Goal: Task Accomplishment & Management: Manage account settings

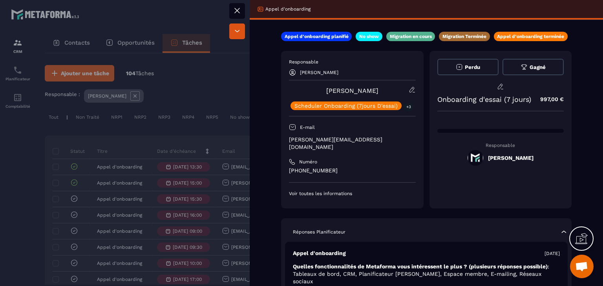
click at [237, 17] on button at bounding box center [237, 11] width 16 height 16
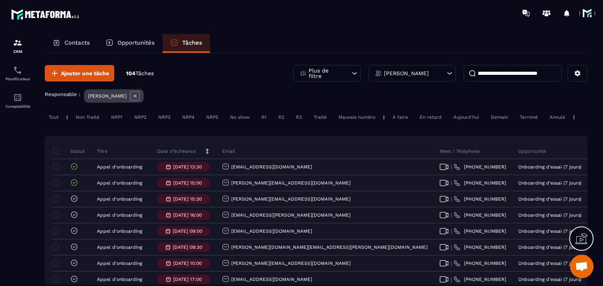
click at [236, 9] on div at bounding box center [347, 13] width 510 height 26
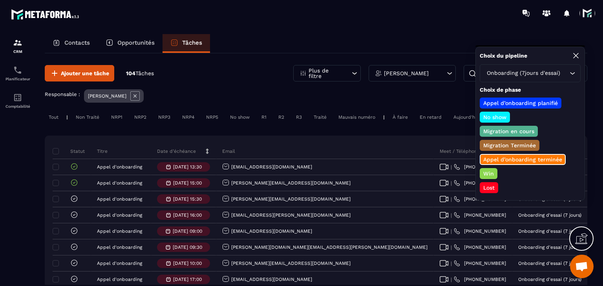
click at [496, 187] on div "Lost" at bounding box center [488, 187] width 18 height 11
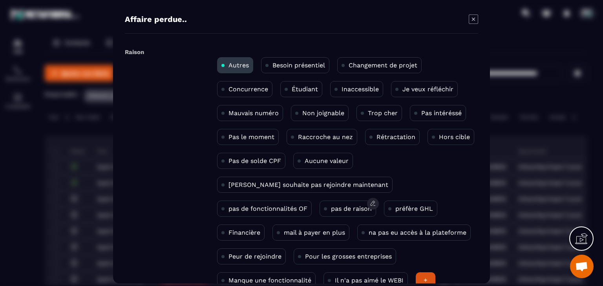
drag, startPoint x: 245, startPoint y: 208, endPoint x: 263, endPoint y: 213, distance: 18.6
click at [331, 208] on p "pas de raison" at bounding box center [351, 208] width 41 height 7
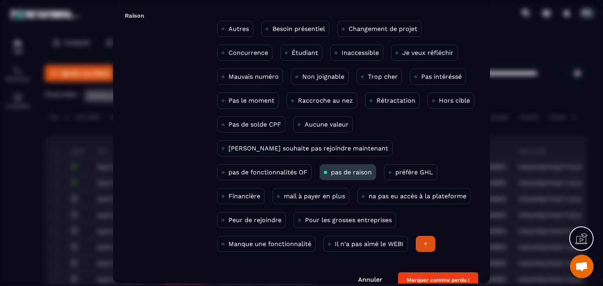
scroll to position [51, 0]
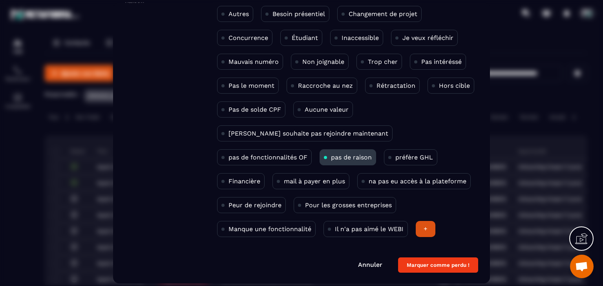
click at [426, 271] on button "Marquer comme perdu !" at bounding box center [438, 265] width 80 height 15
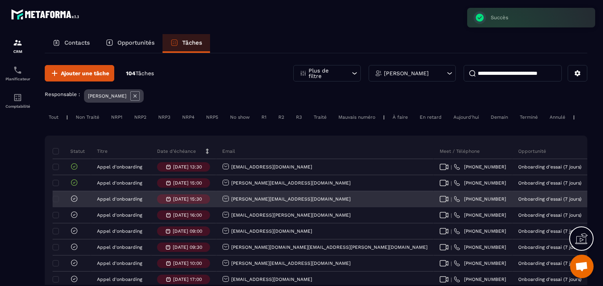
click at [77, 202] on icon at bounding box center [74, 199] width 6 height 6
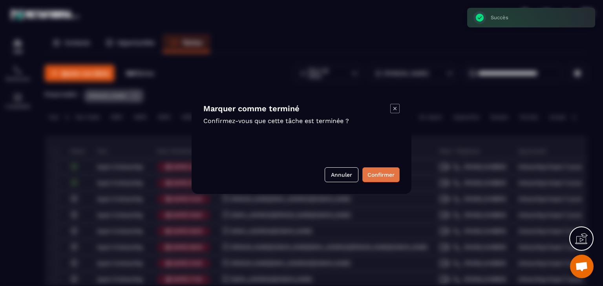
click at [381, 175] on button "Confirmer" at bounding box center [380, 175] width 37 height 15
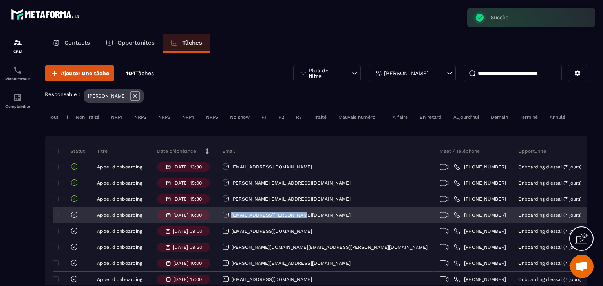
drag, startPoint x: 297, startPoint y: 221, endPoint x: 222, endPoint y: 226, distance: 75.1
click at [222, 224] on div "[EMAIL_ADDRESS][PERSON_NAME][DOMAIN_NAME]" at bounding box center [324, 216] width 217 height 16
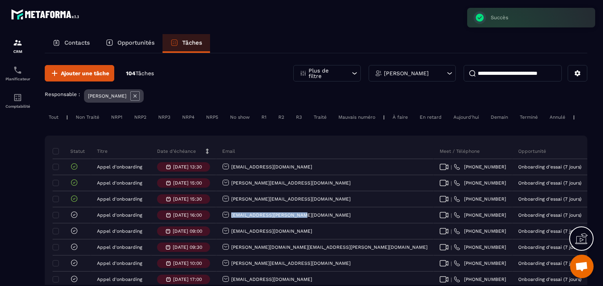
copy p "[EMAIL_ADDRESS][PERSON_NAME][DOMAIN_NAME]"
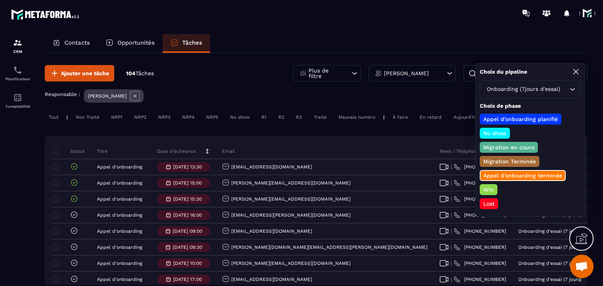
click at [488, 186] on p "Win" at bounding box center [488, 190] width 13 height 8
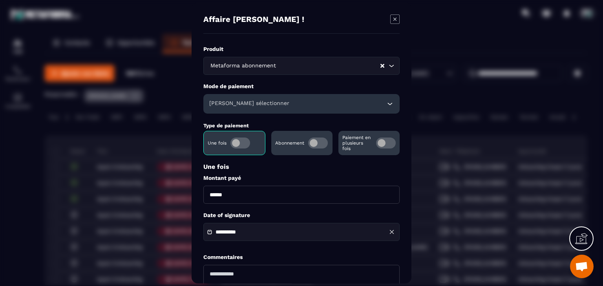
click at [322, 140] on span "Modal window" at bounding box center [318, 143] width 20 height 11
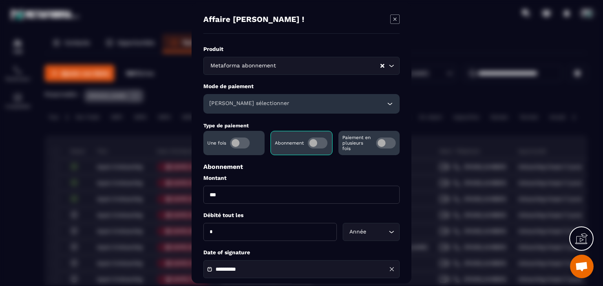
click at [220, 100] on h6 "[PERSON_NAME] sélectionner" at bounding box center [249, 104] width 80 height 8
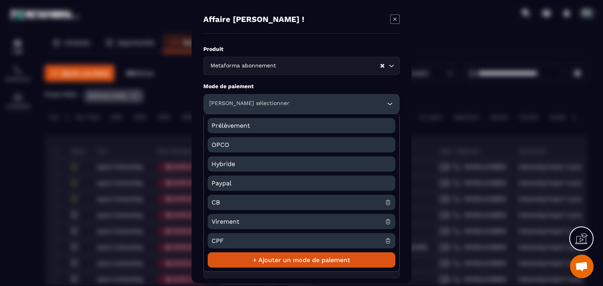
click at [225, 198] on span "CB" at bounding box center [297, 202] width 173 height 15
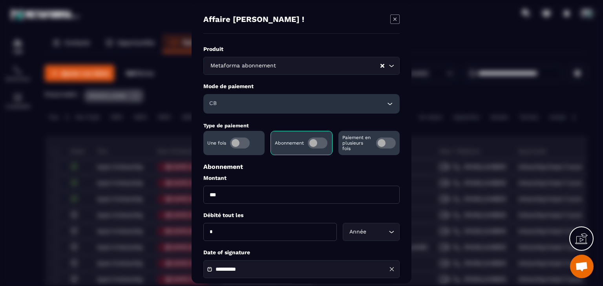
scroll to position [78, 0]
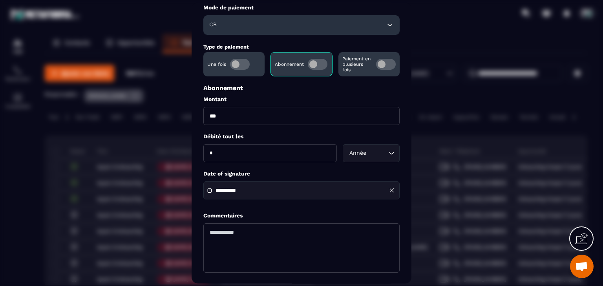
click at [222, 194] on input "**********" at bounding box center [242, 191] width 55 height 6
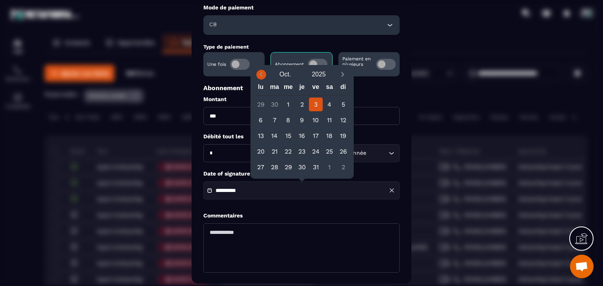
click at [259, 77] on icon "Previous month" at bounding box center [261, 75] width 8 height 8
click at [304, 164] on div "31" at bounding box center [302, 167] width 14 height 14
type input "**********"
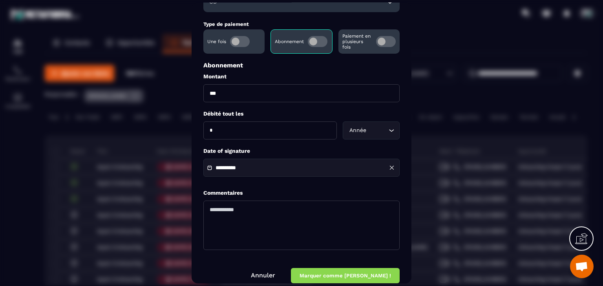
scroll to position [113, 0]
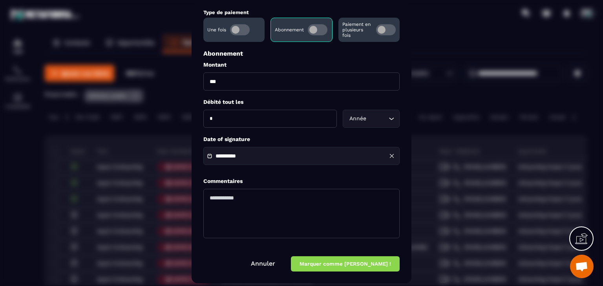
click at [375, 272] on button "Marquer comme [PERSON_NAME] !" at bounding box center [345, 264] width 109 height 15
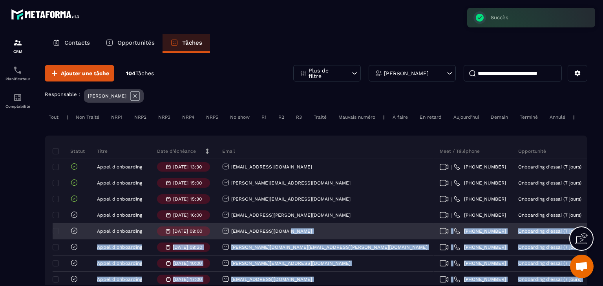
drag, startPoint x: 231, startPoint y: 240, endPoint x: 295, endPoint y: 240, distance: 63.9
click at [296, 239] on div "[EMAIL_ADDRESS][DOMAIN_NAME]" at bounding box center [324, 232] width 217 height 16
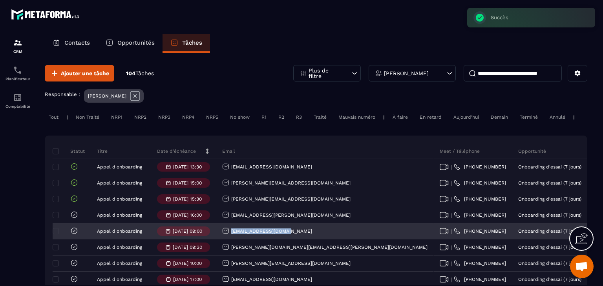
drag, startPoint x: 296, startPoint y: 239, endPoint x: 234, endPoint y: 239, distance: 61.6
click at [234, 239] on div "[EMAIL_ADDRESS][DOMAIN_NAME]" at bounding box center [324, 232] width 217 height 16
copy p "[EMAIL_ADDRESS][DOMAIN_NAME]"
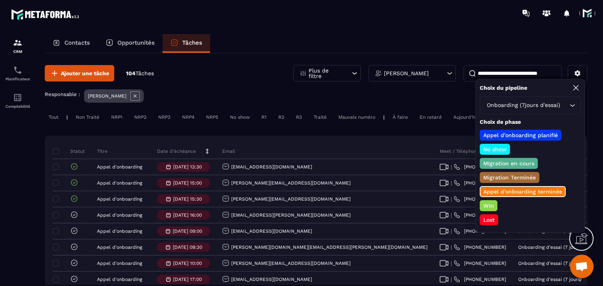
click at [491, 216] on p "Lost" at bounding box center [489, 220] width 14 height 8
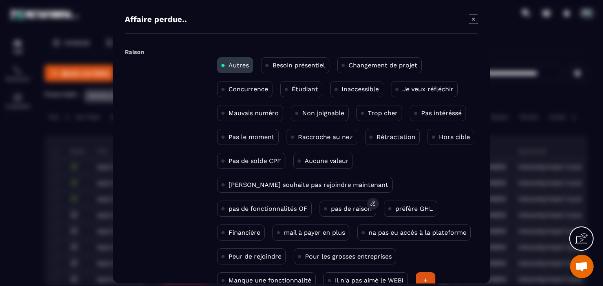
click at [331, 208] on p "pas de raison" at bounding box center [351, 208] width 41 height 7
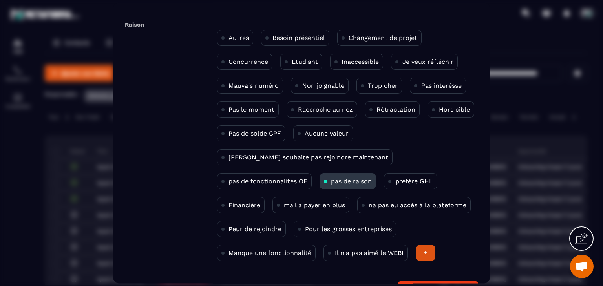
scroll to position [51, 0]
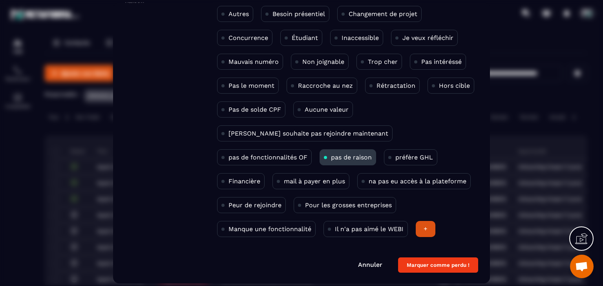
click at [436, 258] on button "Marquer comme perdu !" at bounding box center [438, 265] width 80 height 15
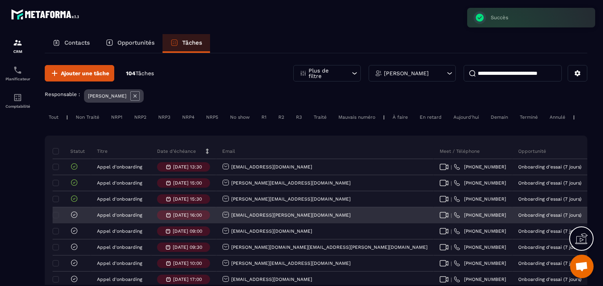
click at [73, 219] on icon at bounding box center [74, 215] width 8 height 8
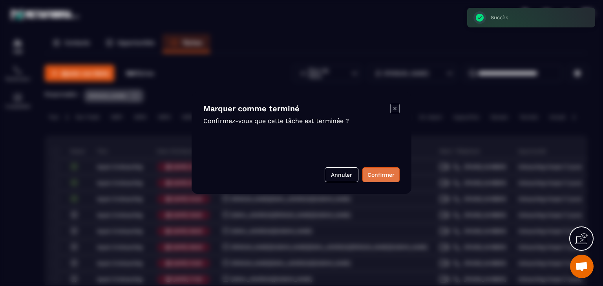
click at [380, 181] on button "Confirmer" at bounding box center [380, 175] width 37 height 15
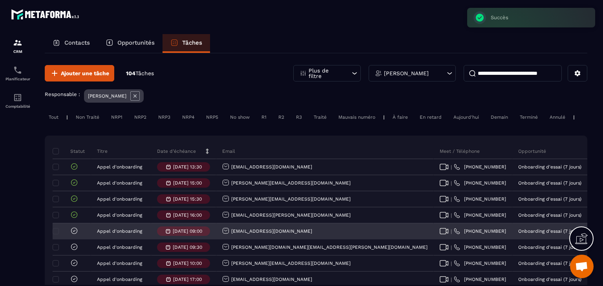
click at [74, 233] on icon at bounding box center [74, 231] width 6 height 6
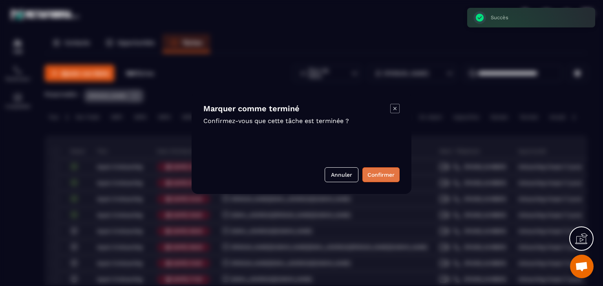
click at [372, 177] on button "Confirmer" at bounding box center [380, 175] width 37 height 15
